Goal: Task Accomplishment & Management: Use online tool/utility

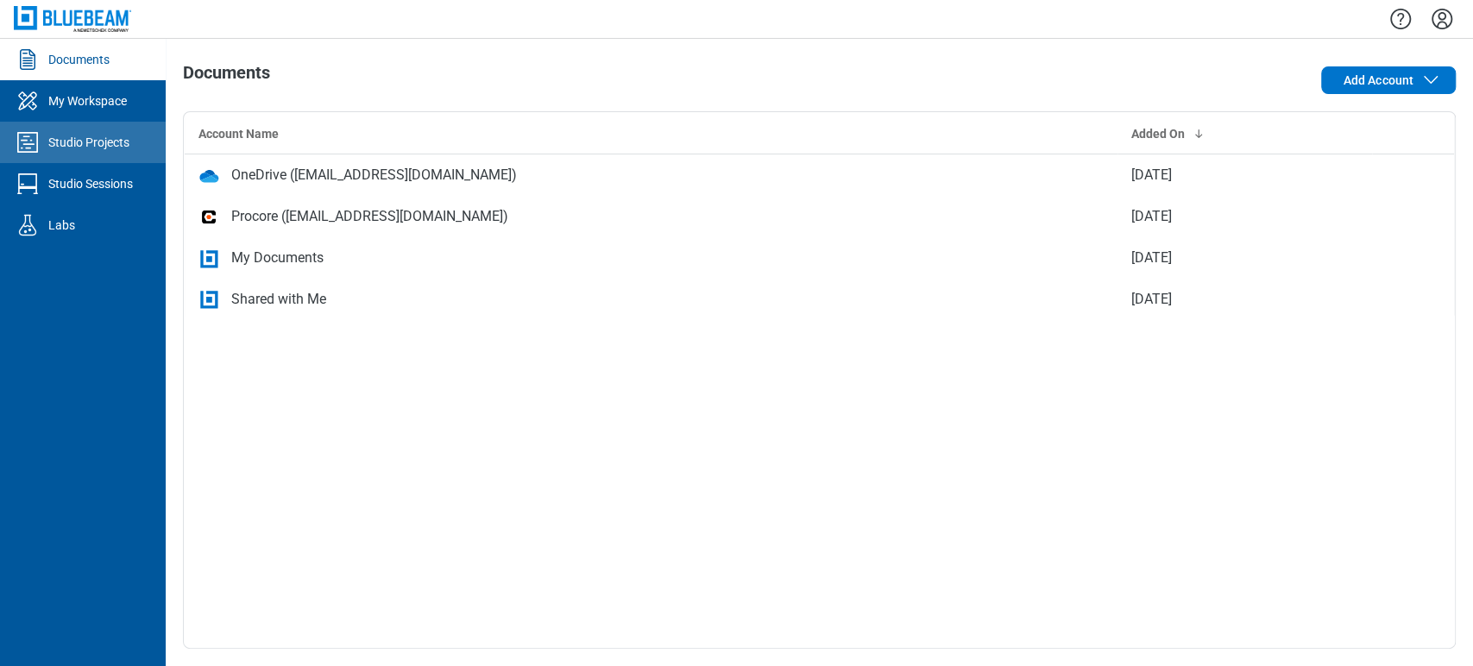
click at [68, 144] on div "Studio Projects" at bounding box center [88, 142] width 81 height 17
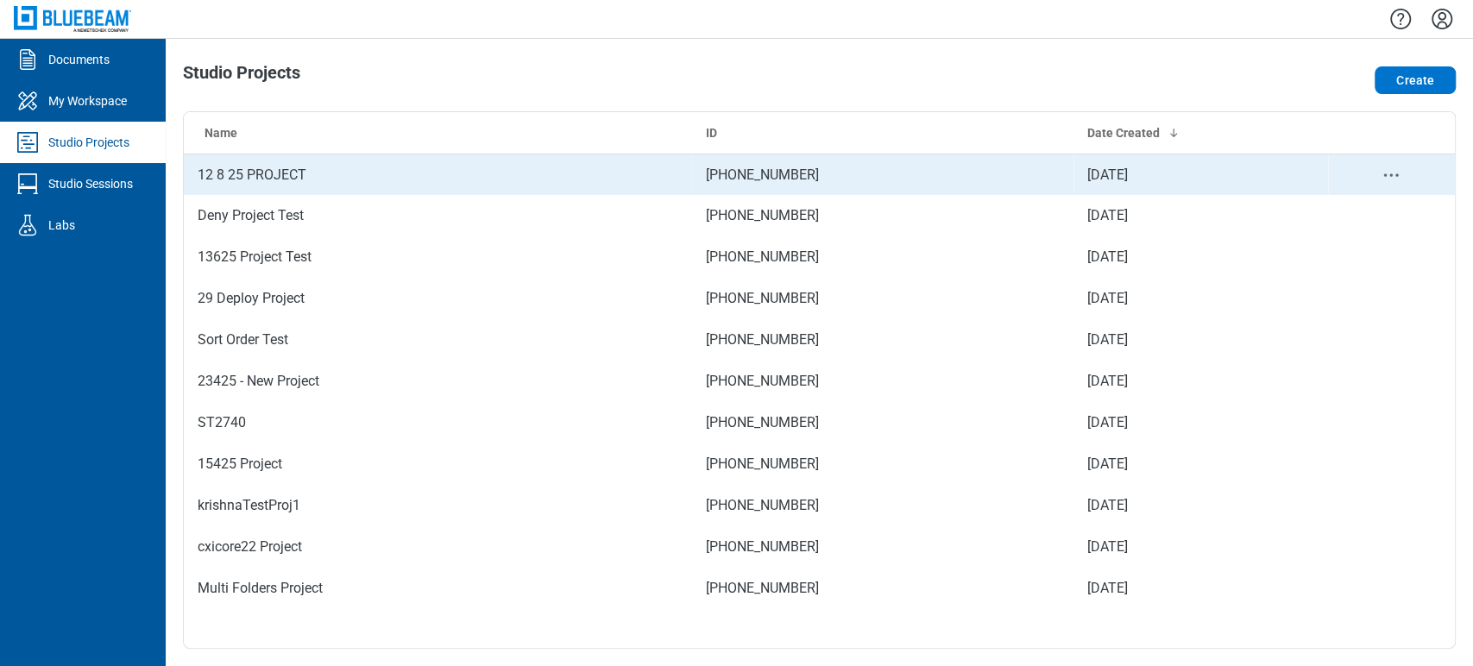
click at [221, 166] on td "12 8 25 PROJECT" at bounding box center [438, 174] width 508 height 41
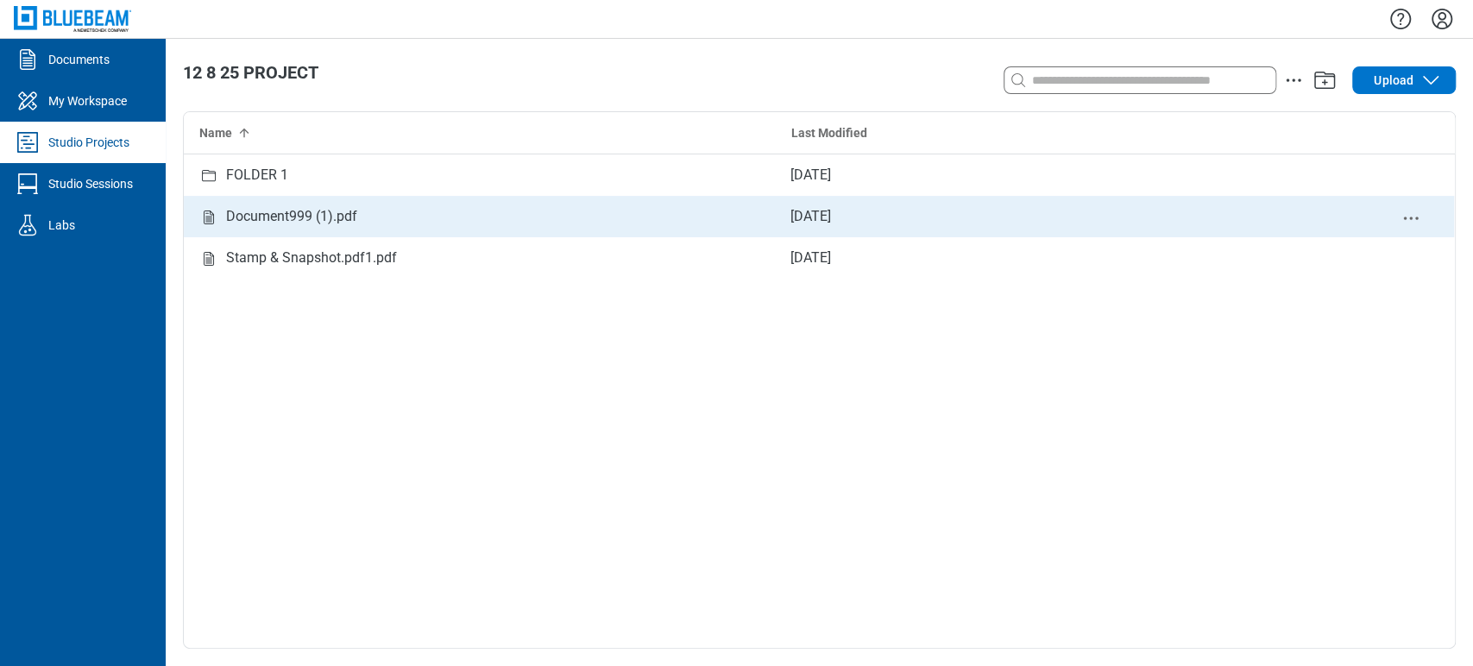
click at [266, 210] on div "Document999 (1).pdf" at bounding box center [291, 216] width 131 height 35
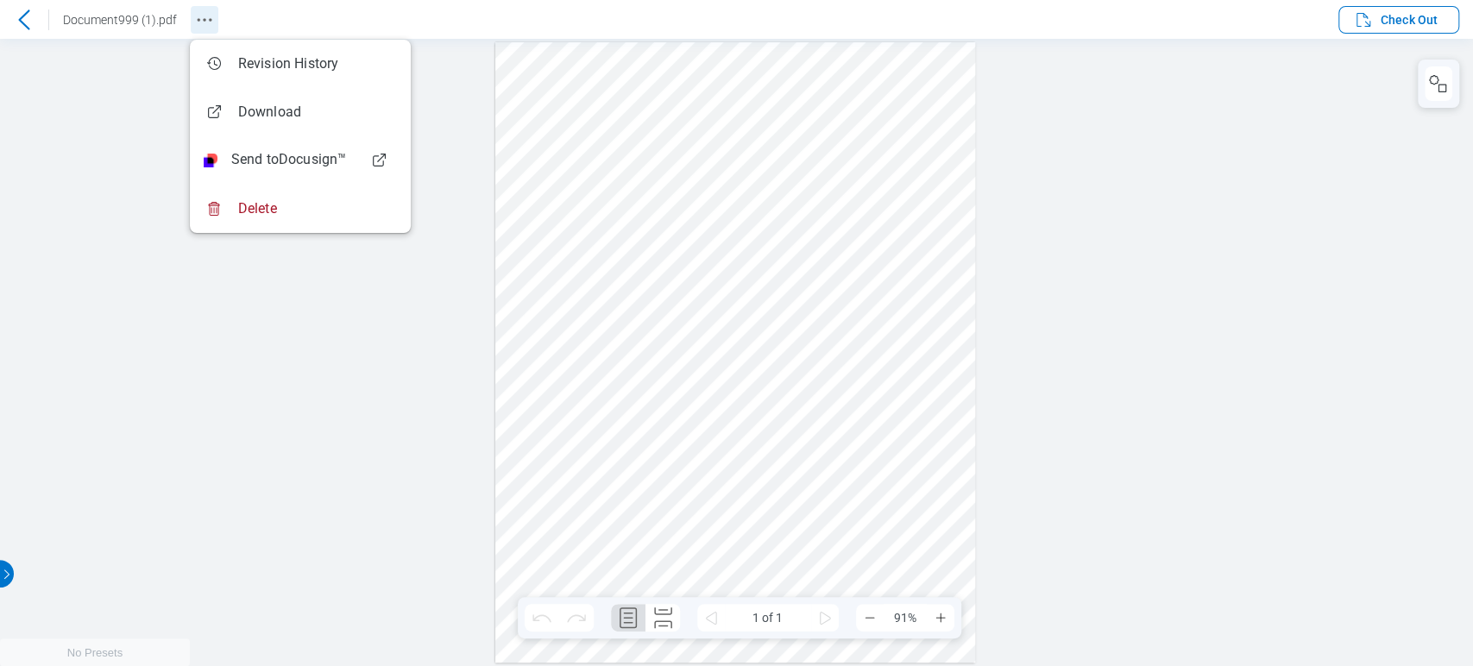
click at [207, 26] on icon "Revision History" at bounding box center [204, 19] width 21 height 21
